Goal: Obtain resource: Download file/media

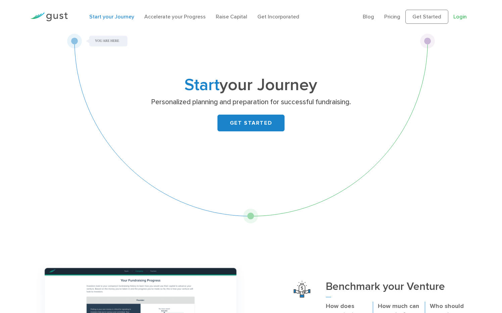
click at [463, 14] on link "Login" at bounding box center [459, 16] width 13 height 6
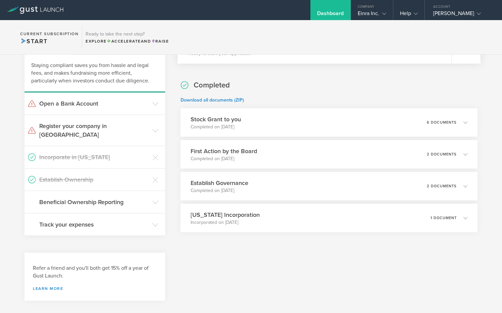
scroll to position [149, 0]
click at [455, 123] on p "6 documents" at bounding box center [444, 123] width 31 height 4
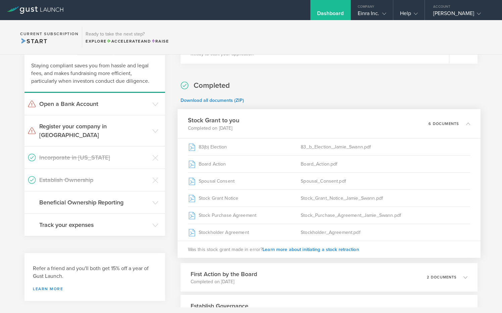
scroll to position [0, 0]
click at [127, 198] on h3 "Beneficial Ownership Reporting" at bounding box center [94, 202] width 110 height 9
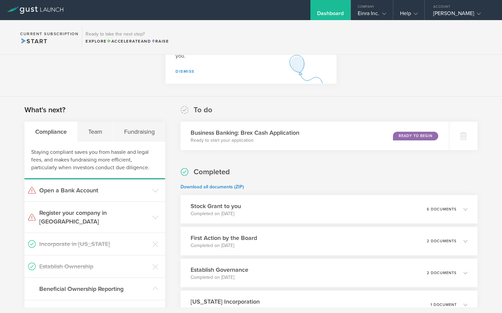
scroll to position [61, 0]
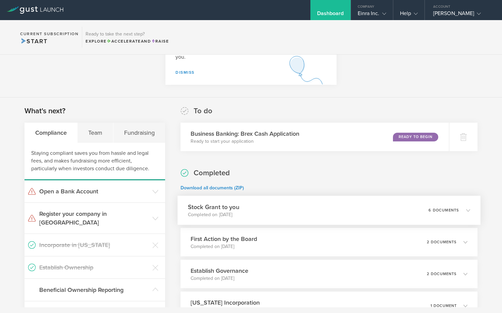
click at [284, 215] on div "Stock Grant to you Completed on [DATE] 6 documents" at bounding box center [328, 210] width 302 height 29
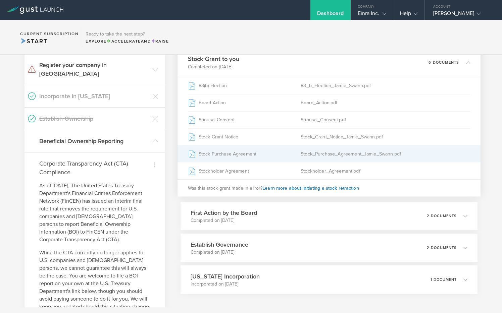
scroll to position [213, 0]
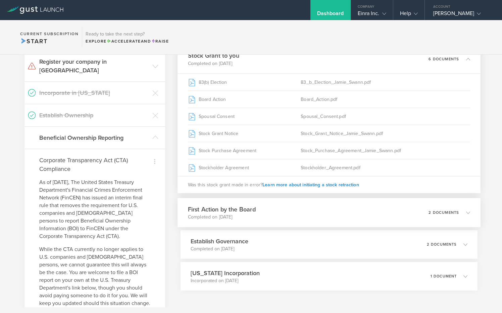
click at [284, 215] on div "First Action by the Board Completed on [DATE] 2 documents" at bounding box center [328, 212] width 302 height 29
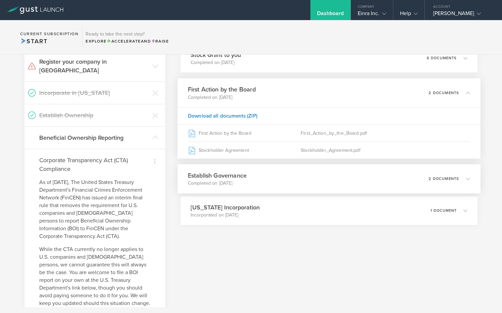
click at [291, 180] on div "Establish Governance Completed on [DATE] 2 documents" at bounding box center [328, 178] width 302 height 29
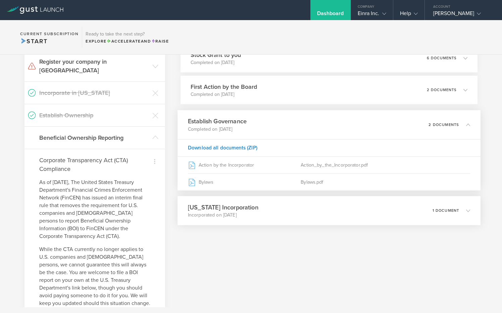
click at [301, 217] on div "[US_STATE] Incorporation Incorporated on [DATE] 1 document" at bounding box center [328, 210] width 302 height 29
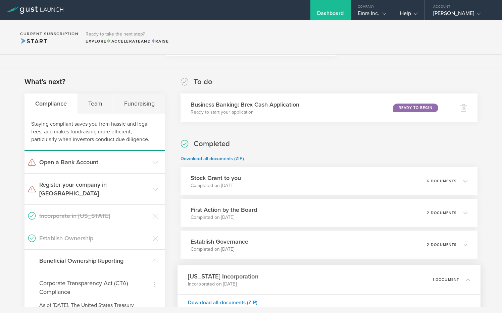
scroll to position [109, 0]
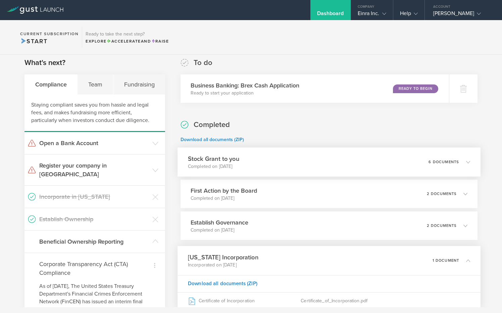
click at [356, 162] on div "Stock Grant to you Completed on [DATE] 6 documents" at bounding box center [328, 162] width 302 height 29
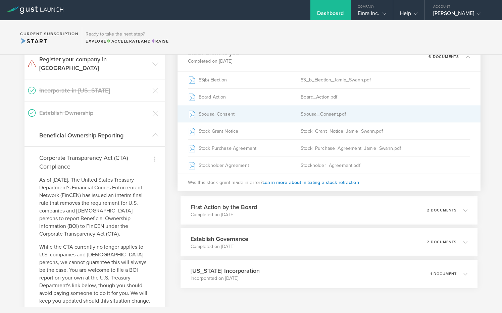
scroll to position [221, 0]
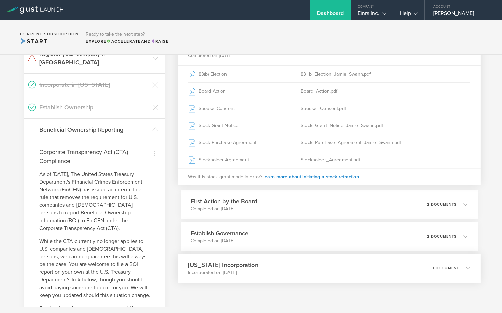
click at [381, 263] on div "[US_STATE] Incorporation Incorporated on [DATE] 1 document" at bounding box center [328, 268] width 302 height 29
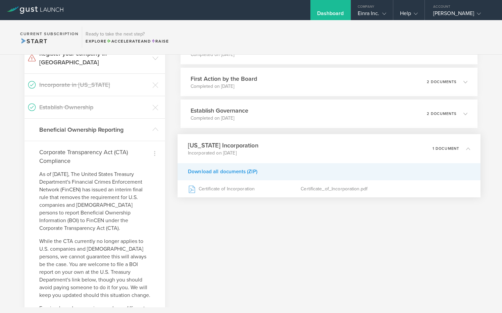
click at [240, 174] on div "Download all documents (ZIP)" at bounding box center [328, 171] width 302 height 17
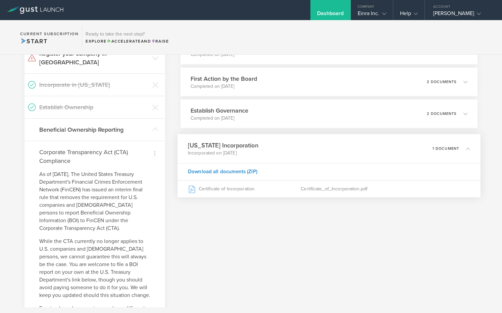
click at [294, 147] on div "[US_STATE] Incorporation Incorporated on [DATE] 1 document" at bounding box center [328, 148] width 302 height 29
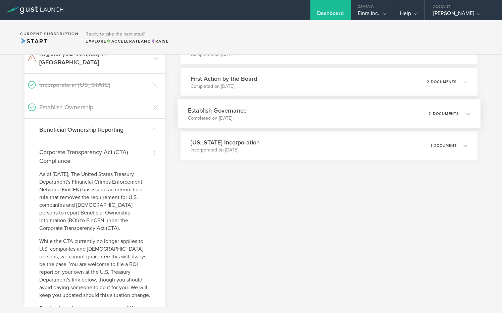
click at [290, 106] on div "Establish Governance Completed on [DATE] 2 documents" at bounding box center [328, 113] width 302 height 29
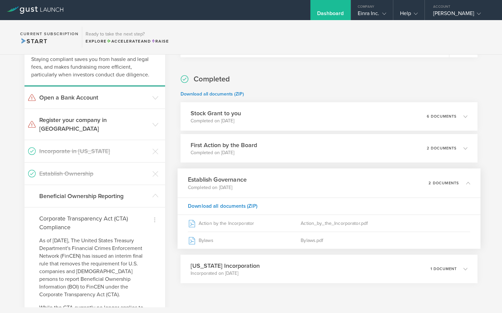
scroll to position [145, 0]
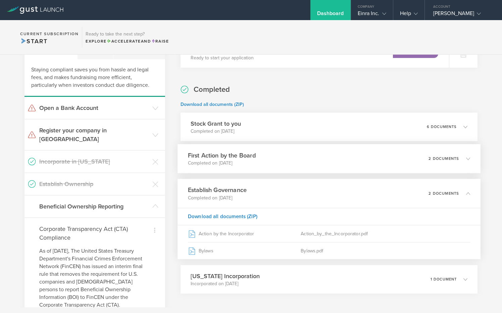
click at [308, 160] on div "First Action by the Board Completed on [DATE] 2 documents" at bounding box center [328, 158] width 302 height 29
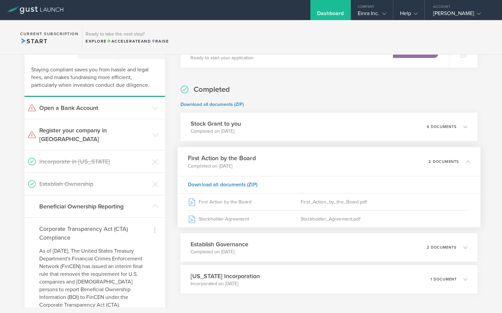
click at [308, 160] on div "First Action by the Board Completed on [DATE] 2 documents" at bounding box center [328, 161] width 302 height 29
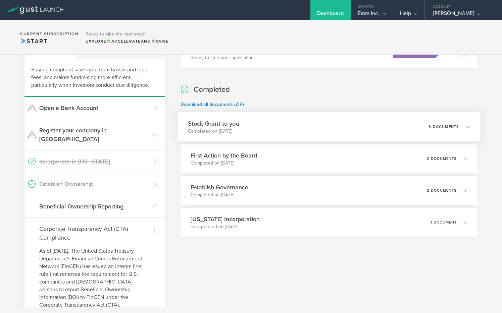
click at [302, 125] on div "Stock Grant to you Completed on [DATE] 6 documents" at bounding box center [328, 126] width 302 height 29
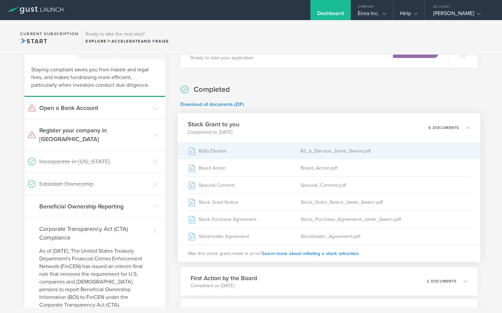
click at [226, 152] on div "83(b) Election" at bounding box center [244, 150] width 113 height 17
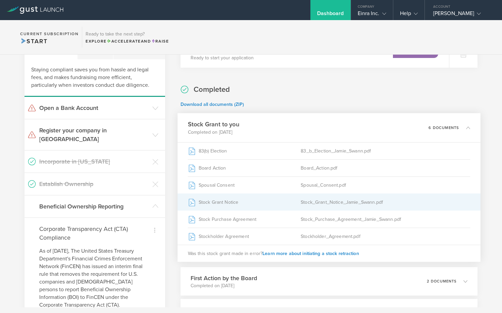
click at [330, 204] on div "Stock_Grant_Notice_Jamie_Swann.pdf" at bounding box center [385, 202] width 169 height 17
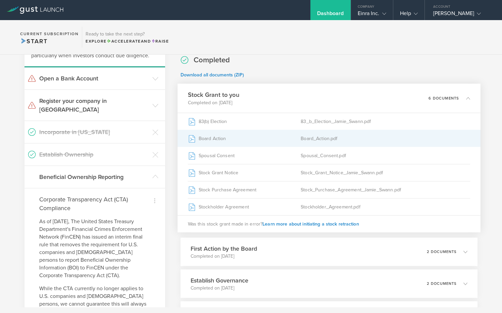
scroll to position [184, 0]
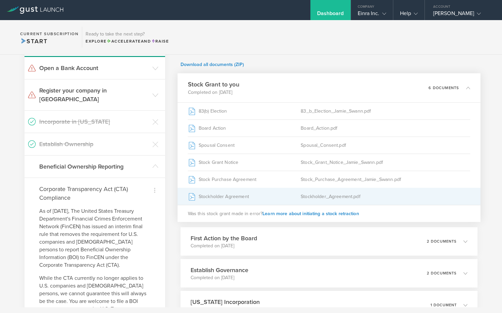
click at [328, 197] on div "Stockholder_Agreement.pdf" at bounding box center [385, 196] width 169 height 17
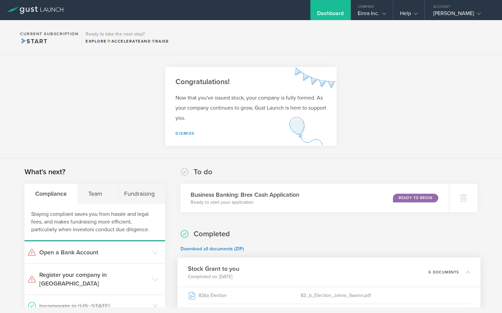
scroll to position [0, 0]
click at [458, 14] on div "[PERSON_NAME]" at bounding box center [461, 15] width 57 height 10
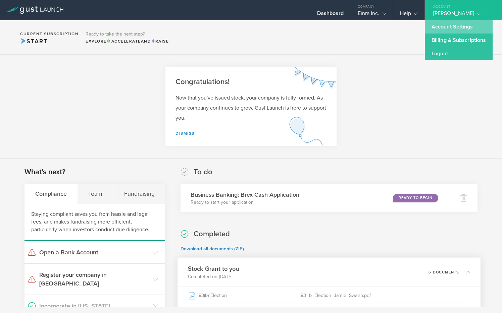
click at [453, 25] on link "Account Settings" at bounding box center [458, 26] width 68 height 13
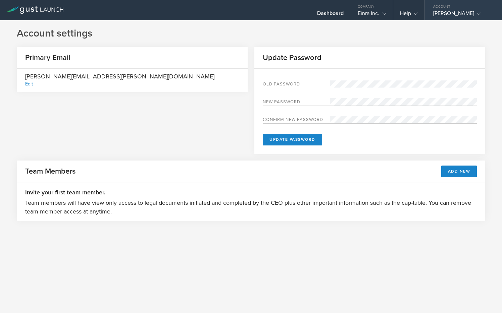
click at [454, 13] on div "[PERSON_NAME]" at bounding box center [461, 15] width 57 height 10
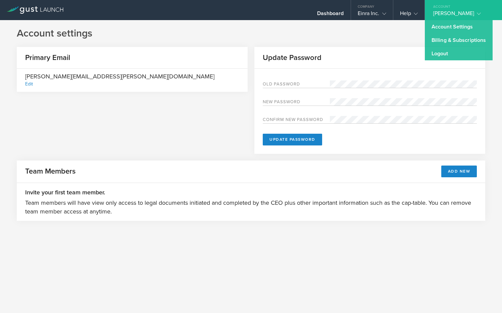
click at [453, 11] on div "[PERSON_NAME]" at bounding box center [461, 15] width 57 height 10
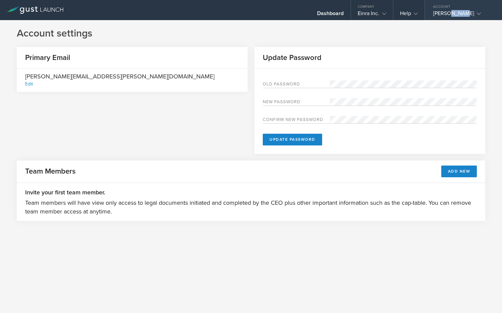
click at [453, 11] on div "[PERSON_NAME]" at bounding box center [461, 15] width 57 height 10
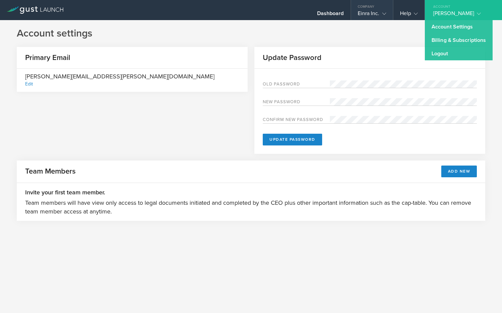
click at [377, 15] on div "Einra Inc." at bounding box center [371, 15] width 28 height 10
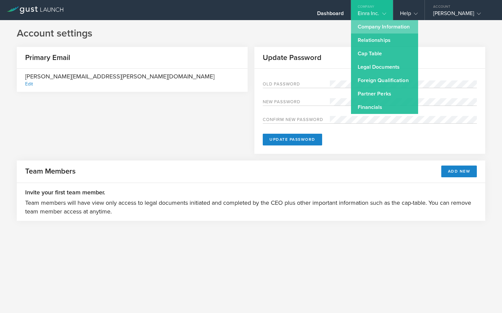
click at [375, 25] on link "Company Information" at bounding box center [384, 26] width 67 height 13
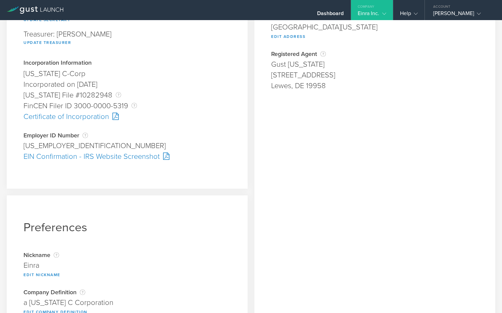
scroll to position [139, 0]
click at [143, 157] on div "EIN Confirmation - IRS Website Screenshot" at bounding box center [126, 156] width 207 height 11
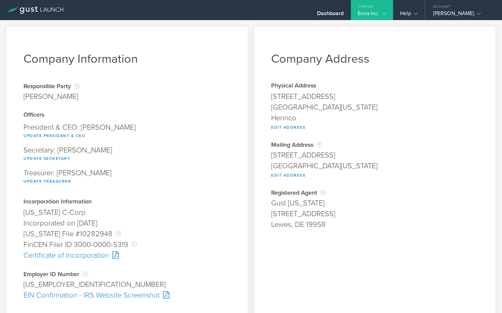
scroll to position [0, 0]
click at [80, 256] on div "Certificate of Incorporation" at bounding box center [126, 255] width 207 height 11
